Goal: Task Accomplishment & Management: Use online tool/utility

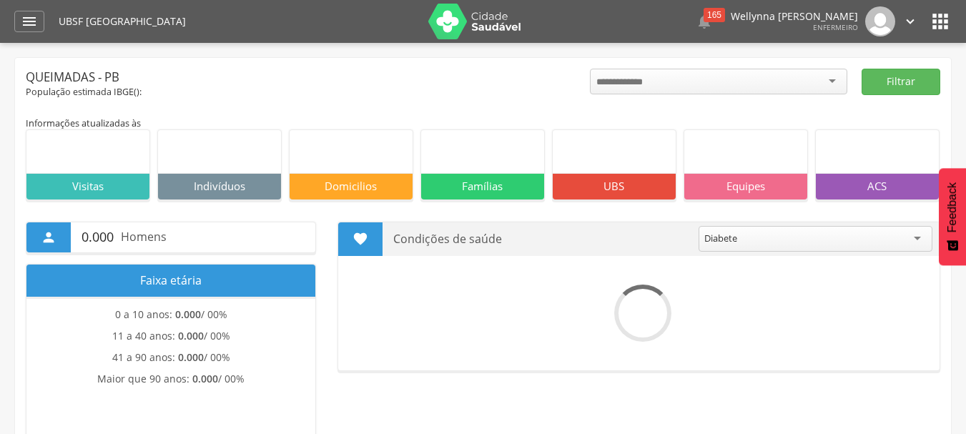
click at [25, 25] on icon "" at bounding box center [29, 21] width 17 height 17
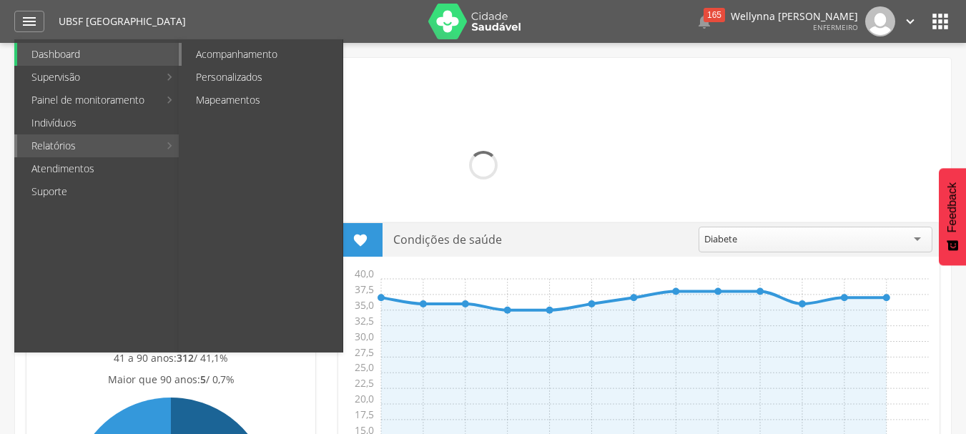
click at [215, 58] on link "Acompanhamento" at bounding box center [262, 54] width 161 height 23
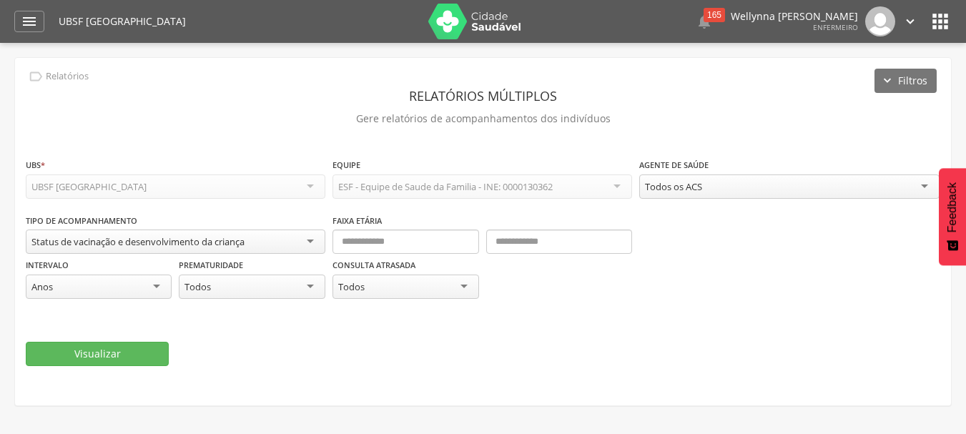
click at [307, 239] on div "Status de vacinação e desenvolvimento da criança" at bounding box center [175, 241] width 299 height 24
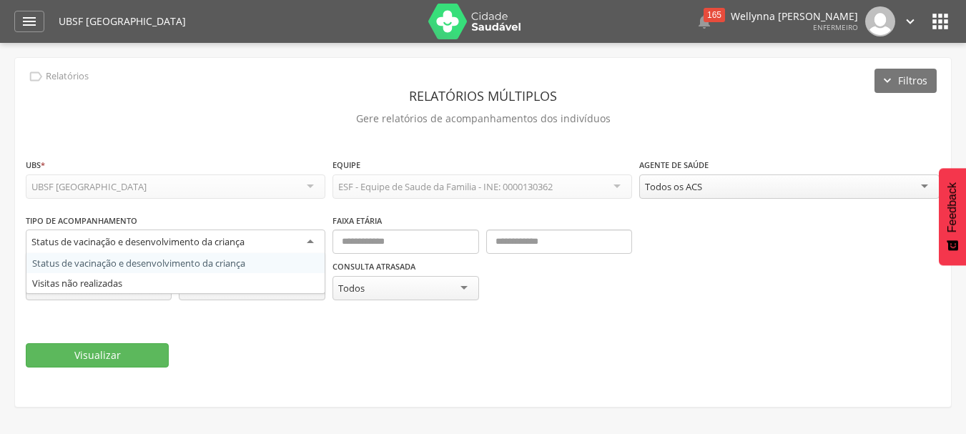
click at [290, 139] on div "**********" at bounding box center [483, 232] width 936 height 349
click at [304, 237] on div "Status de vacinação e desenvolvimento da criança" at bounding box center [175, 242] width 299 height 26
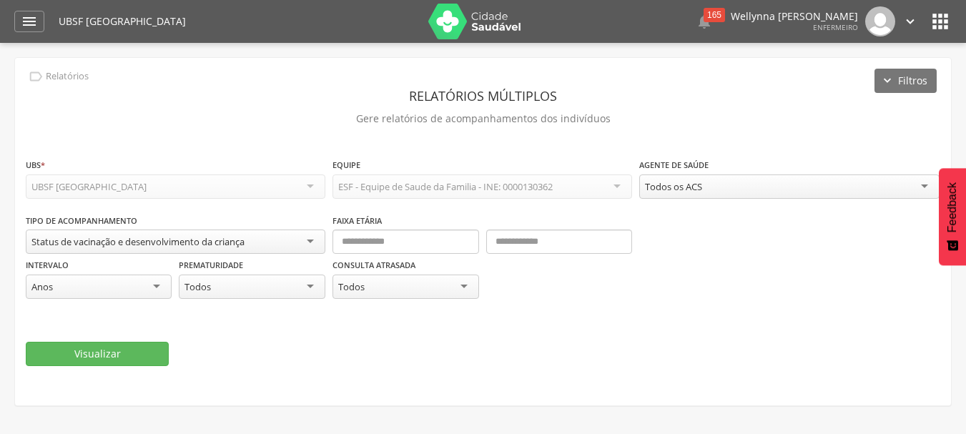
click at [236, 159] on div "**********" at bounding box center [175, 179] width 299 height 45
click at [31, 29] on icon "" at bounding box center [29, 21] width 17 height 17
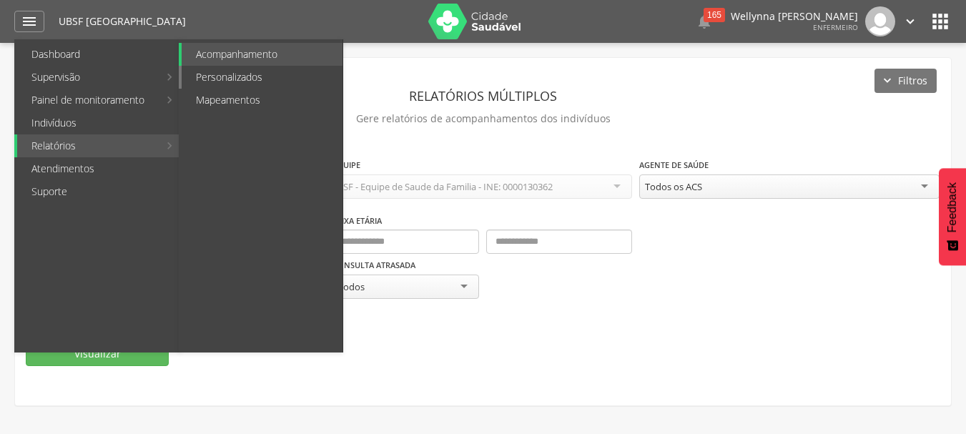
click at [221, 79] on link "Personalizados" at bounding box center [262, 77] width 161 height 23
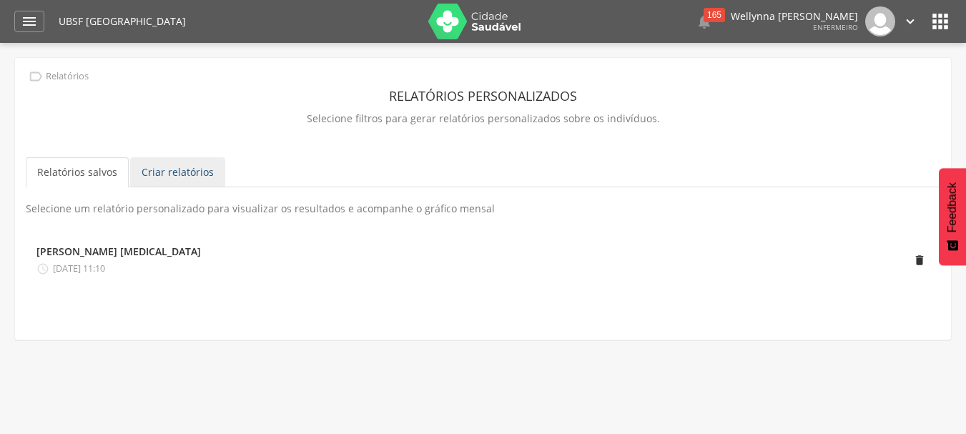
click at [171, 175] on link "Criar relatórios" at bounding box center [177, 172] width 95 height 30
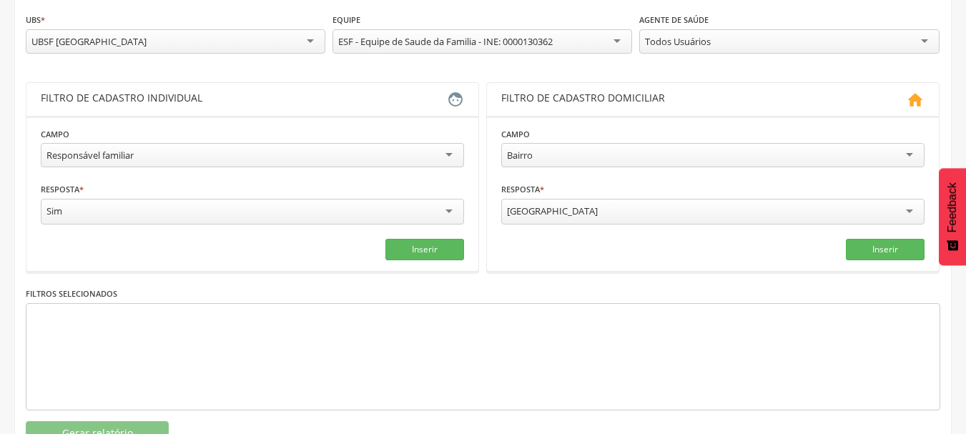
scroll to position [214, 0]
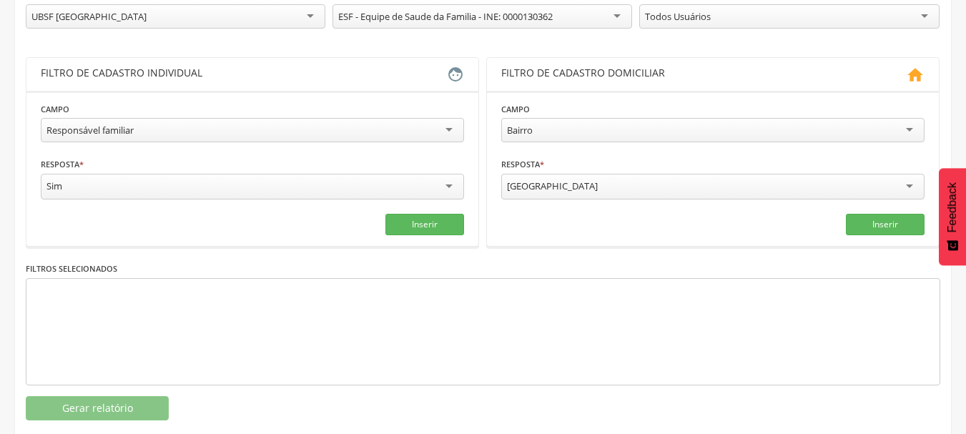
click at [455, 130] on div "Responsável familiar" at bounding box center [252, 130] width 423 height 24
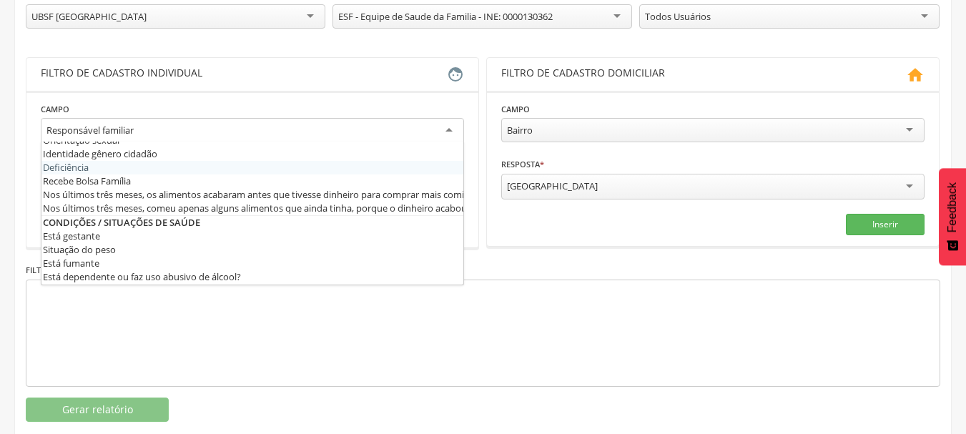
scroll to position [357, 0]
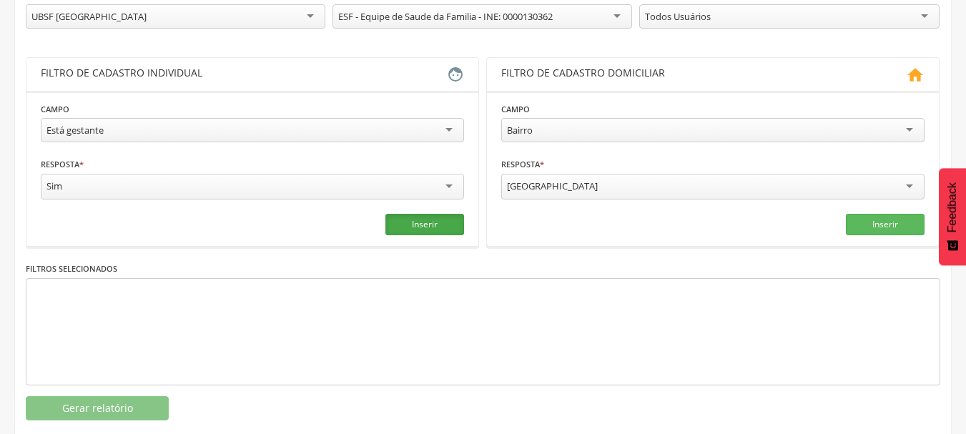
click at [437, 222] on button "Inserir" at bounding box center [424, 224] width 79 height 21
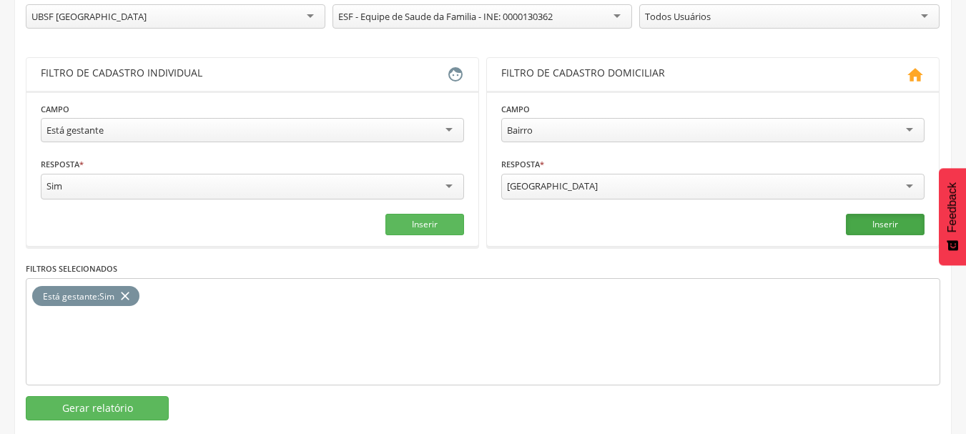
click at [859, 221] on button "Inserir" at bounding box center [885, 224] width 79 height 21
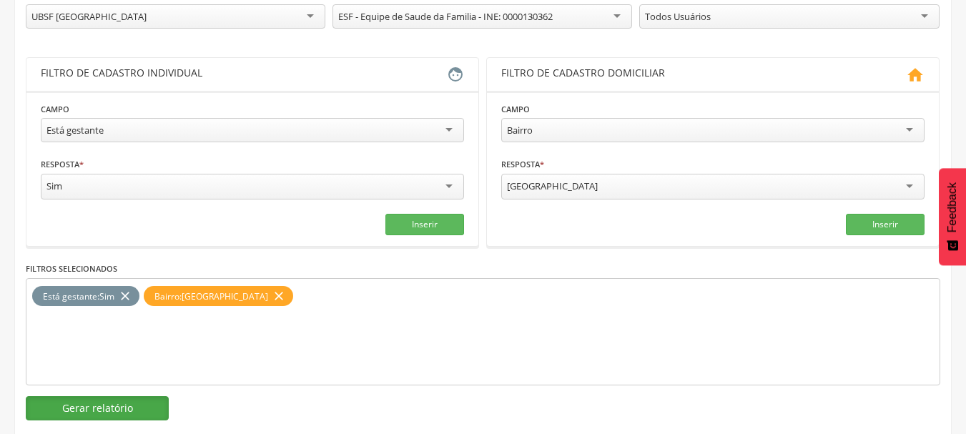
click at [108, 406] on button "Gerar relatório" at bounding box center [97, 408] width 143 height 24
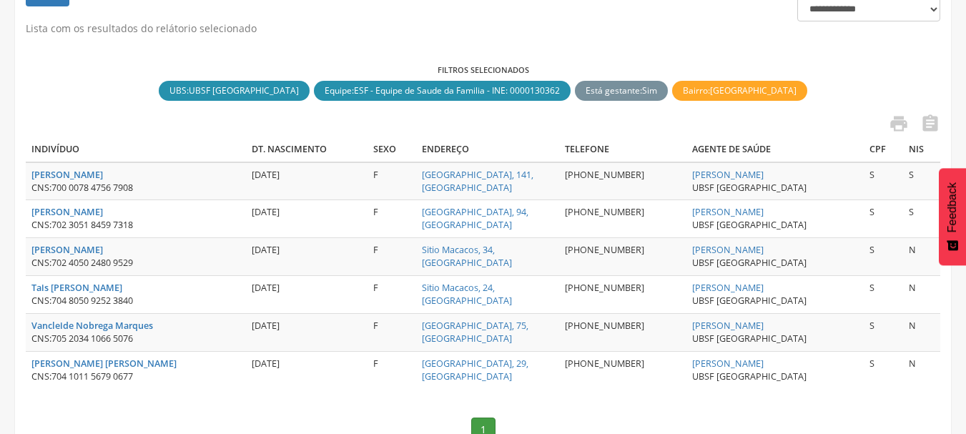
scroll to position [355, 0]
